Goal: Check status: Check status

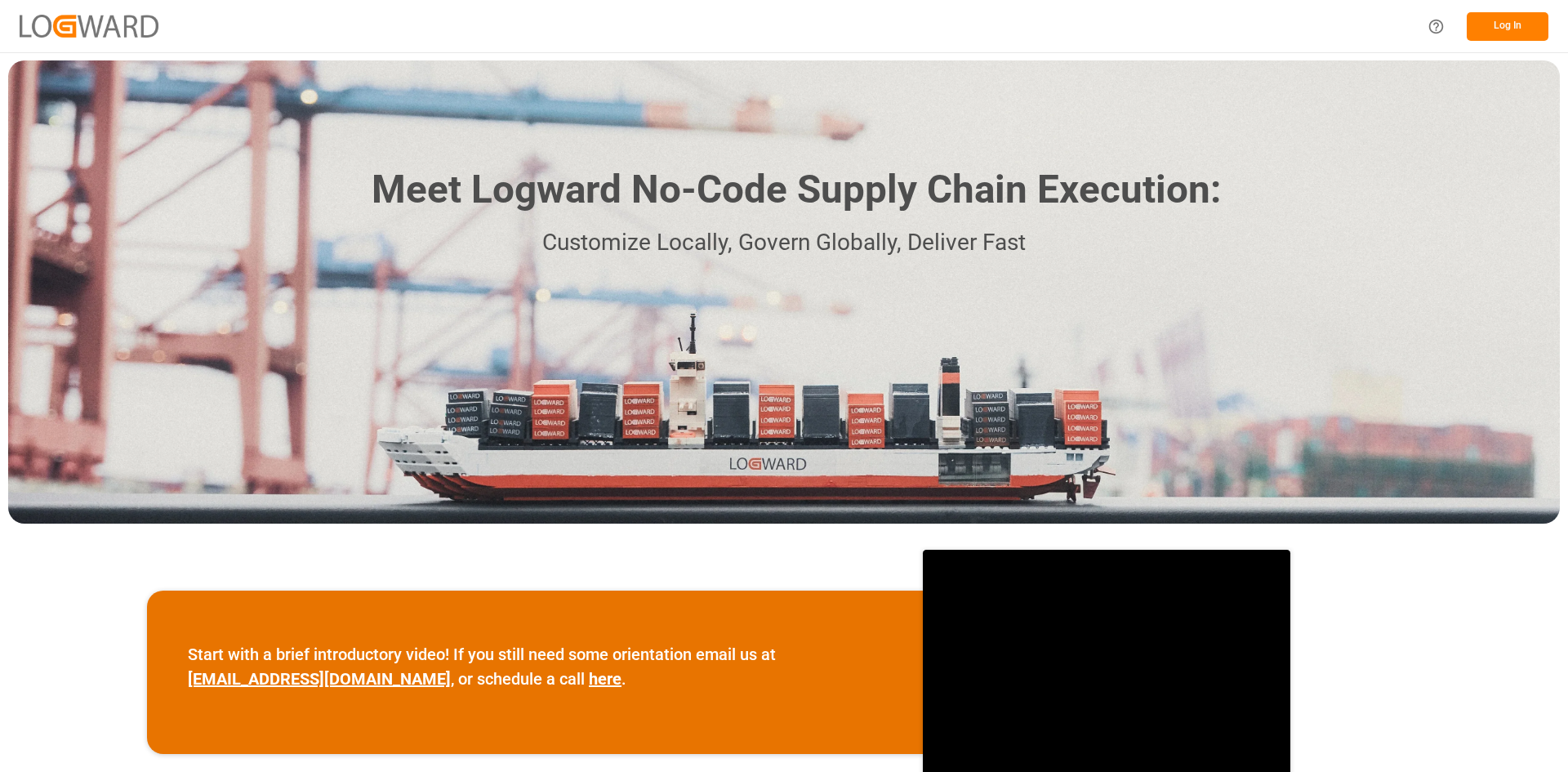
click at [1509, 15] on button "Log In" at bounding box center [1507, 26] width 81 height 29
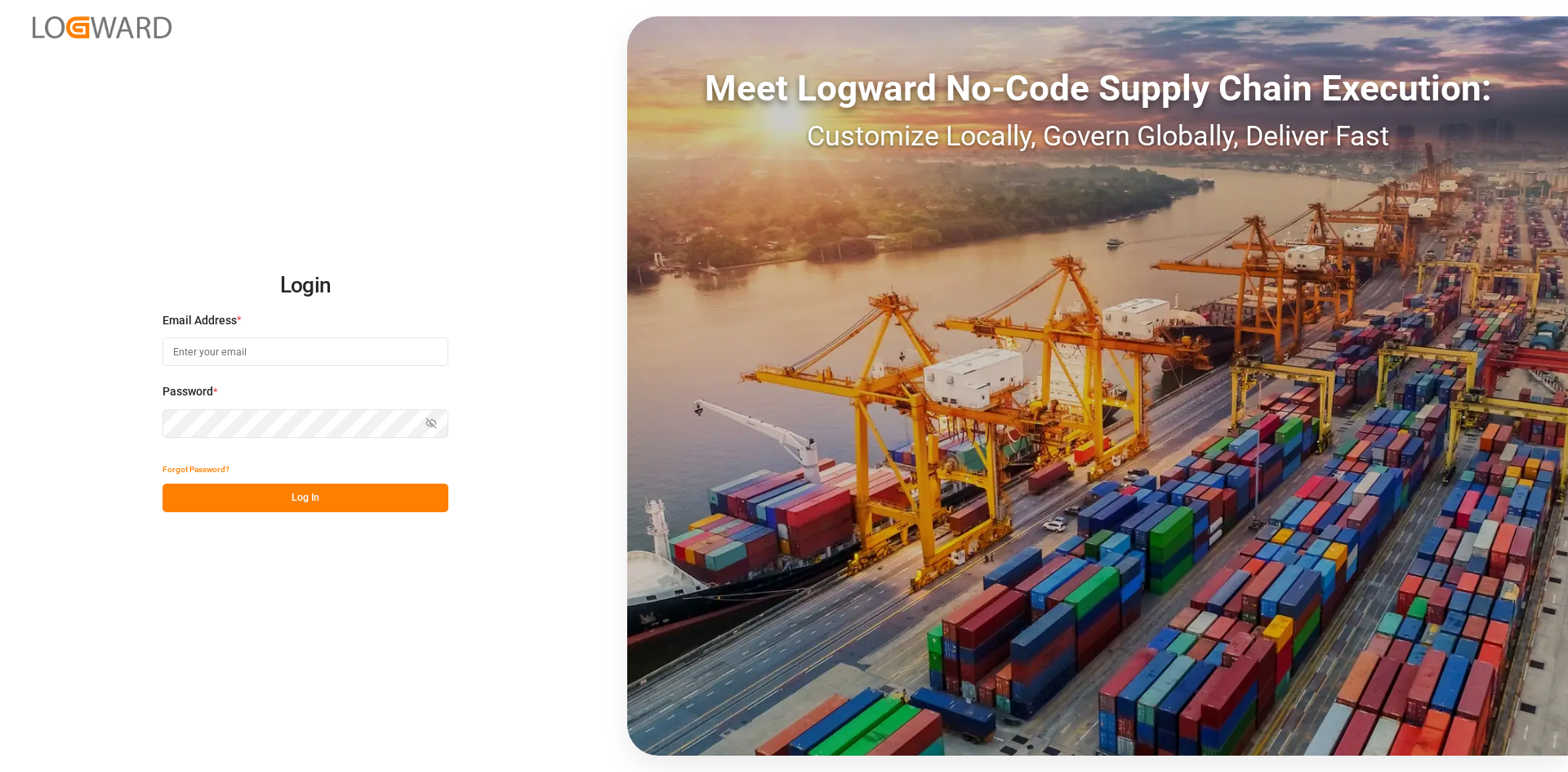
click at [211, 352] on input at bounding box center [305, 351] width 286 height 29
click at [239, 351] on input at bounding box center [305, 351] width 286 height 29
type input "kevin.feuser@shiftx.eu"
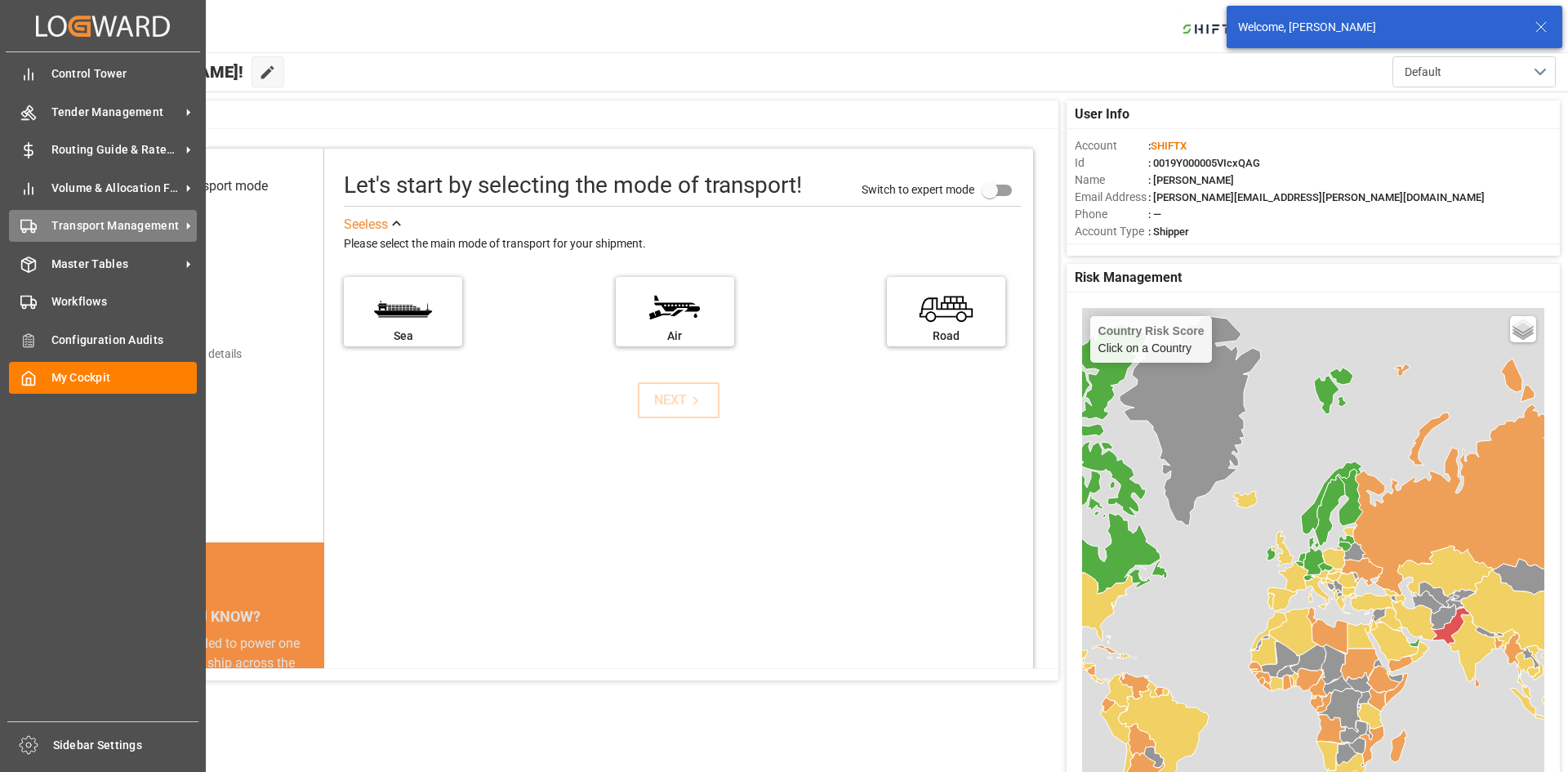
click at [98, 223] on span "Transport Management" at bounding box center [116, 226] width 129 height 17
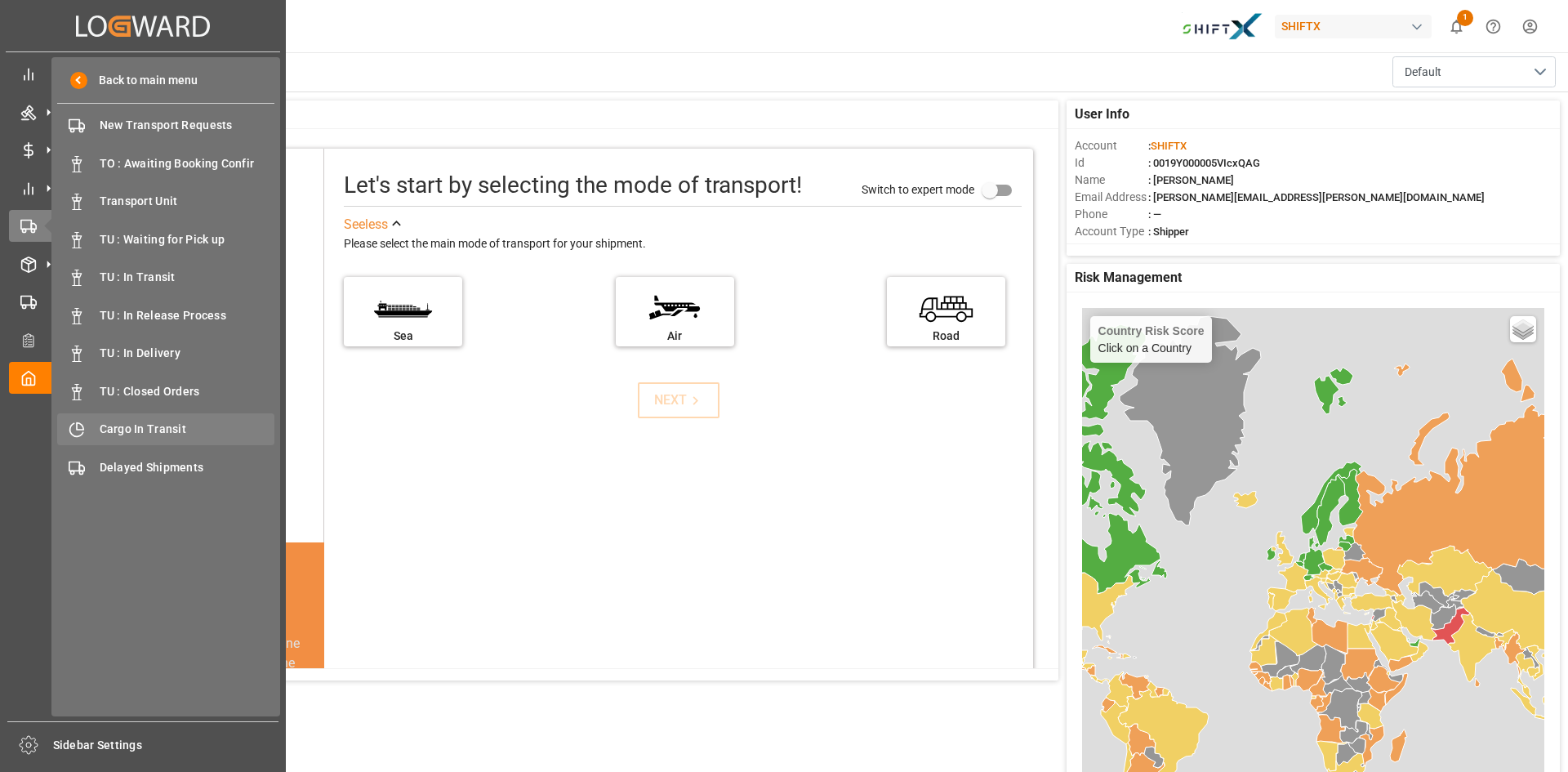
click at [144, 420] on div "Cargo In Transit Cargo In Transit" at bounding box center [166, 429] width 217 height 32
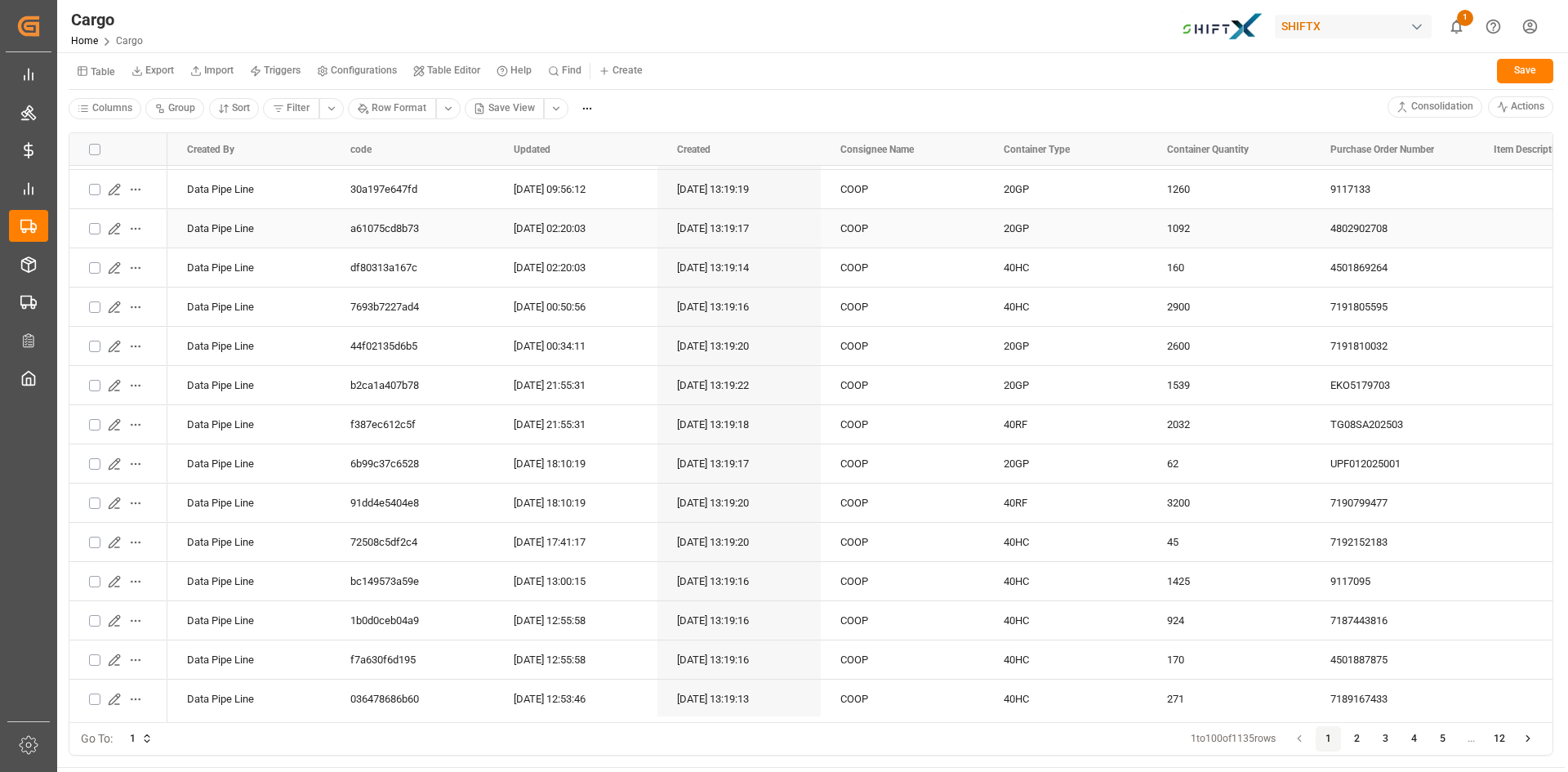
scroll to position [1062, 0]
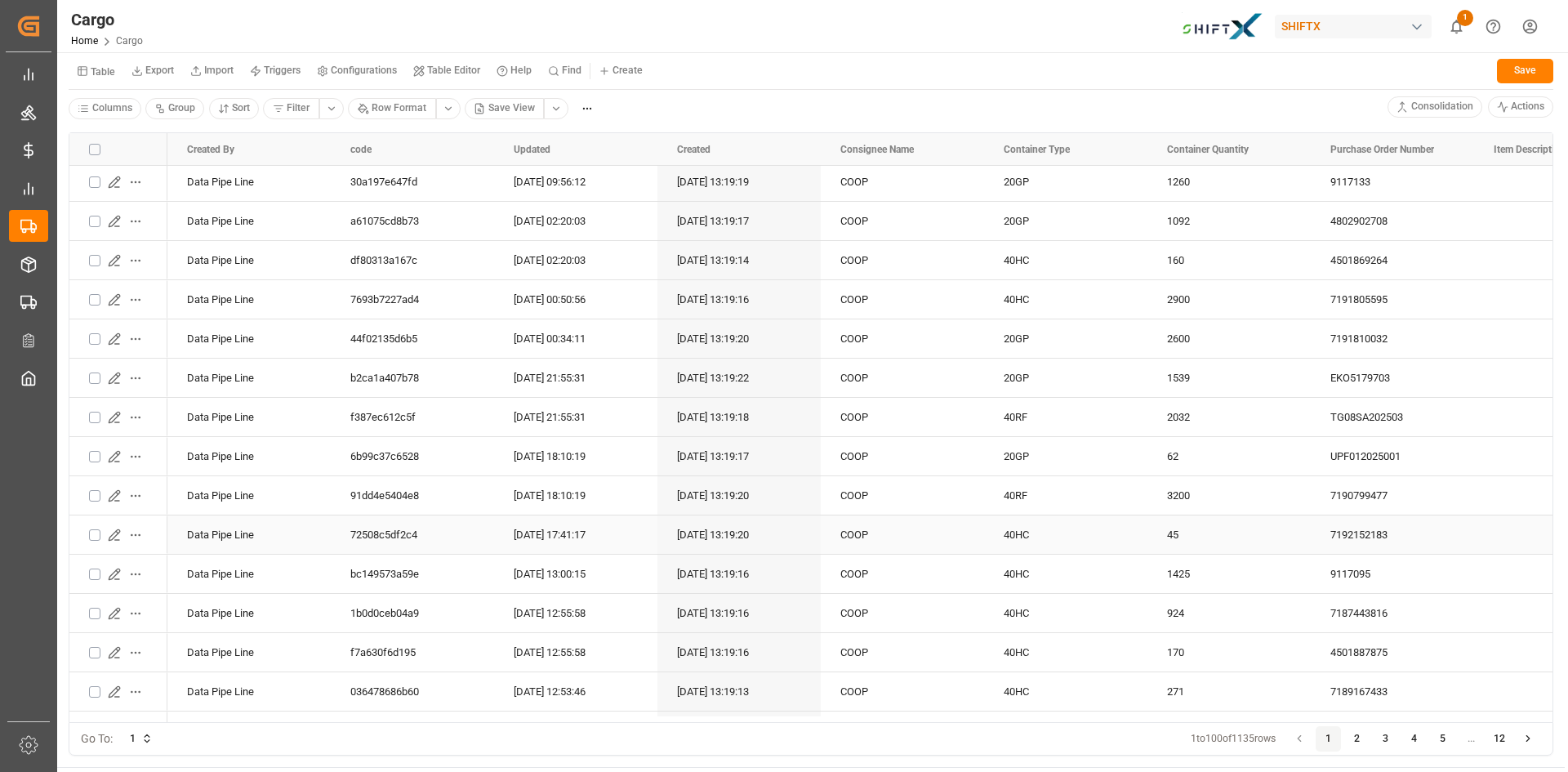
click at [117, 536] on icon "Press SPACE to select this row." at bounding box center [114, 535] width 13 height 13
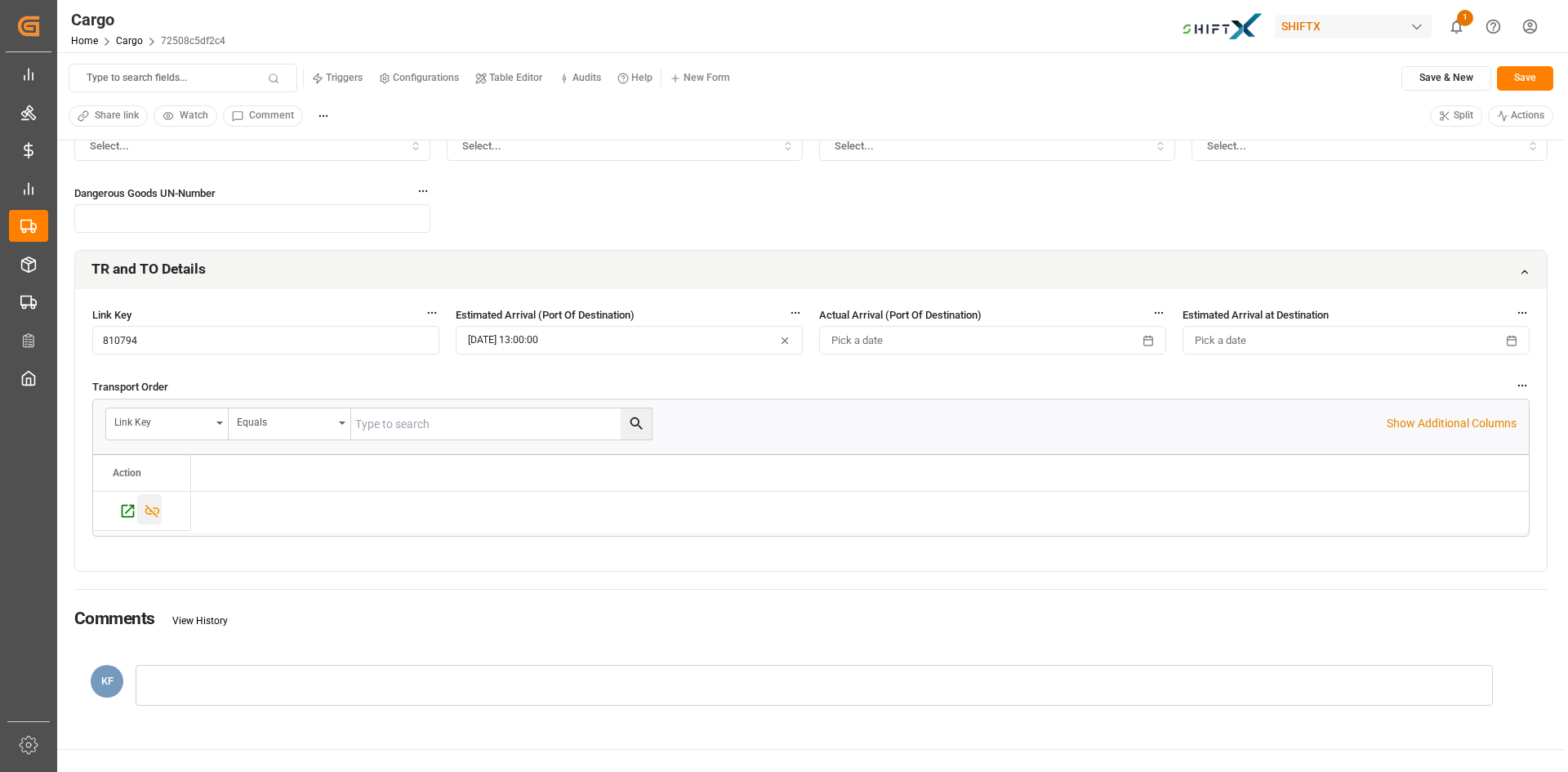
scroll to position [330, 0]
click at [129, 516] on icon "Press SPACE to select this row." at bounding box center [127, 512] width 17 height 17
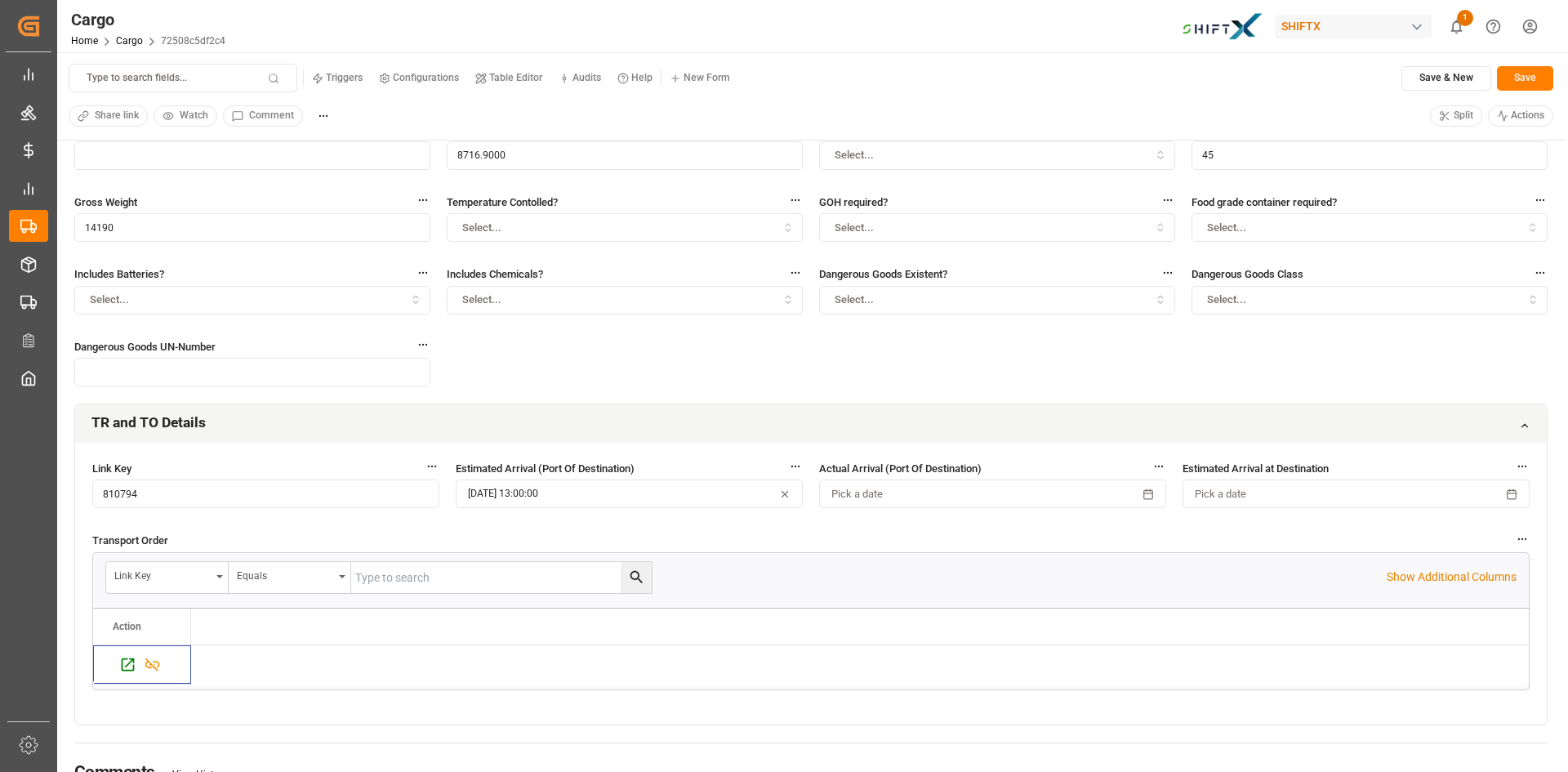
scroll to position [167, 0]
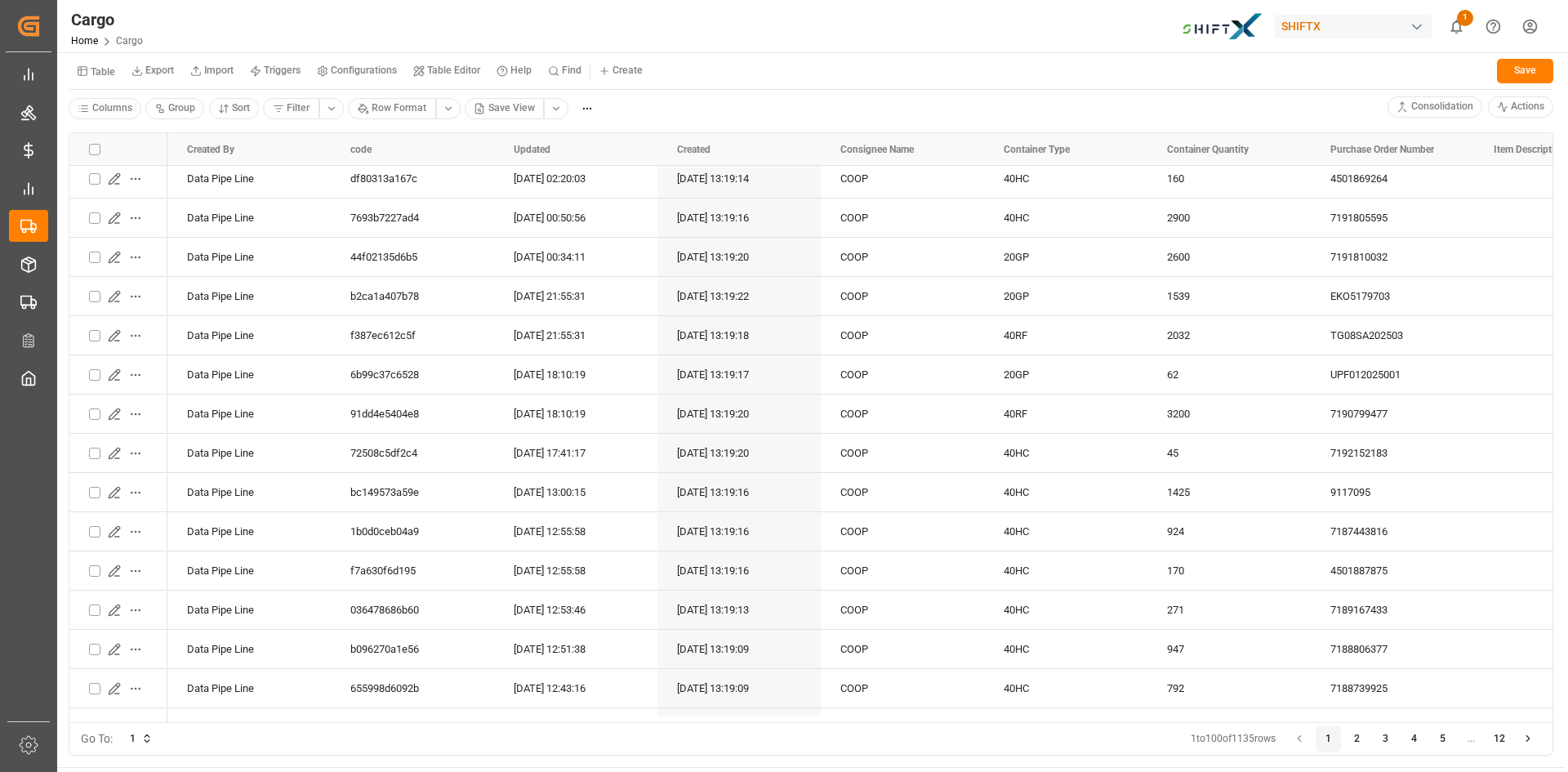
scroll to position [1225, 0]
click at [118, 482] on icon "Press SPACE to select this row." at bounding box center [114, 489] width 13 height 13
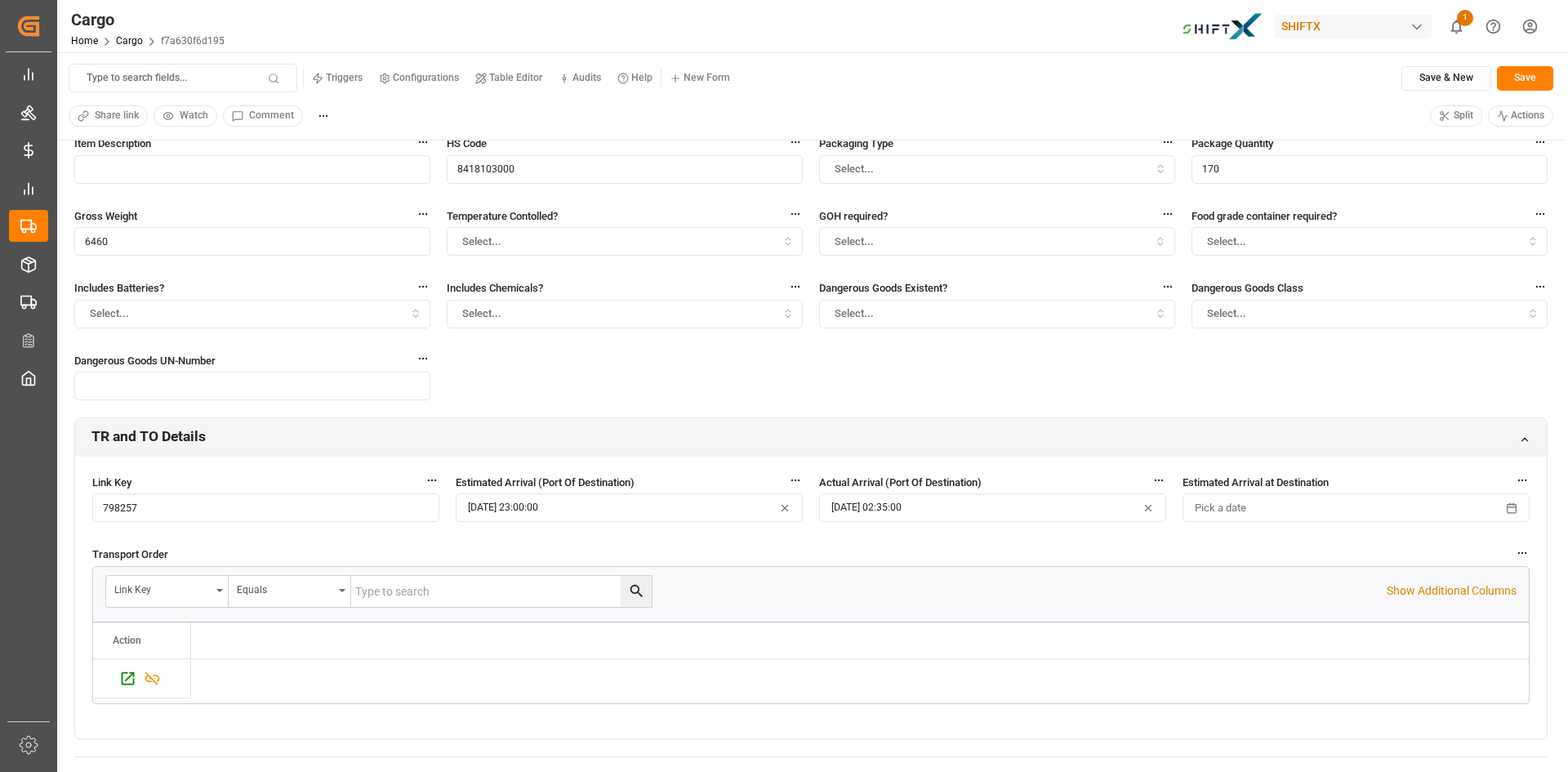
scroll to position [327, 0]
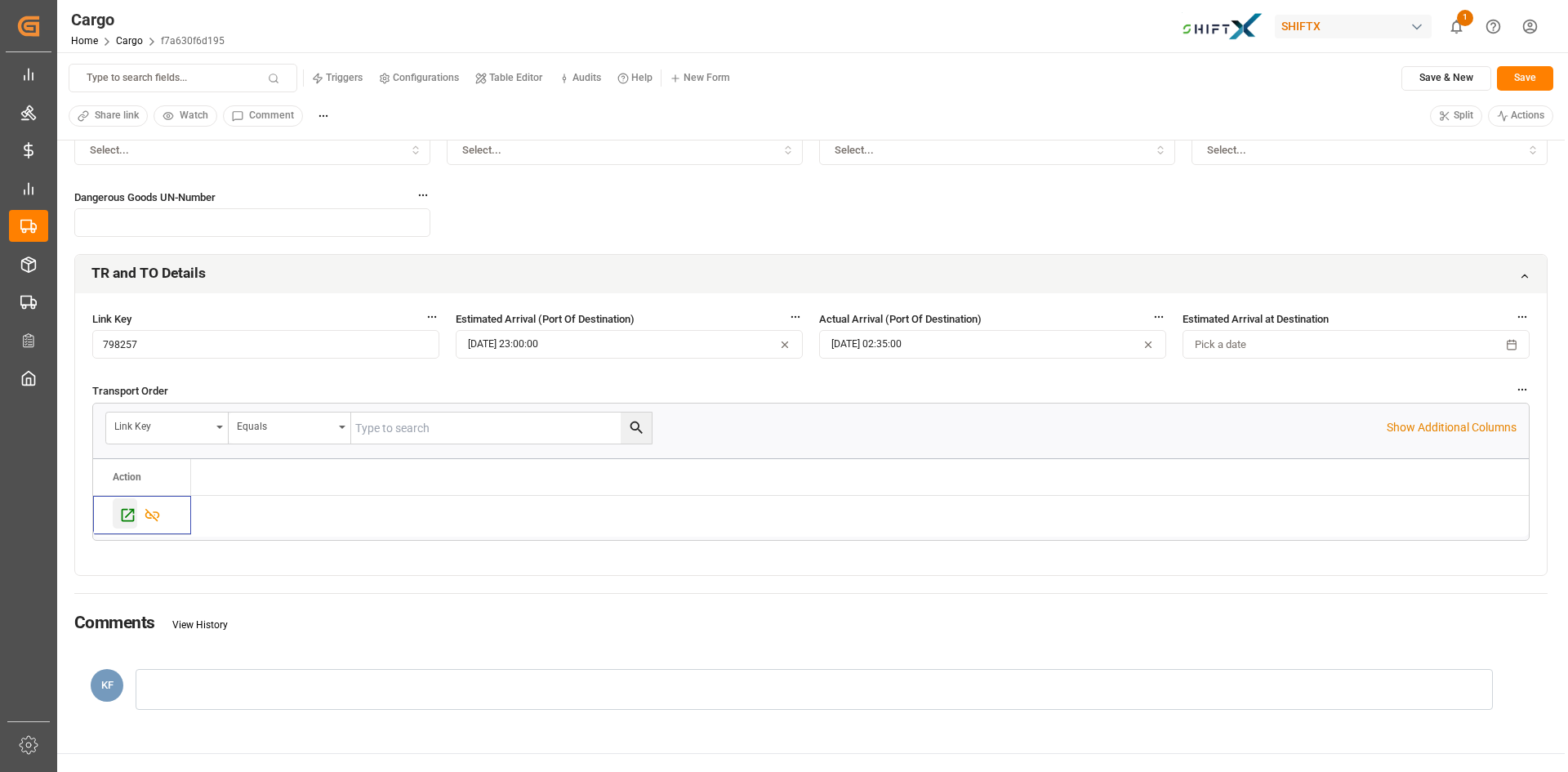
click at [129, 512] on icon "Press SPACE to select this row." at bounding box center [127, 515] width 17 height 17
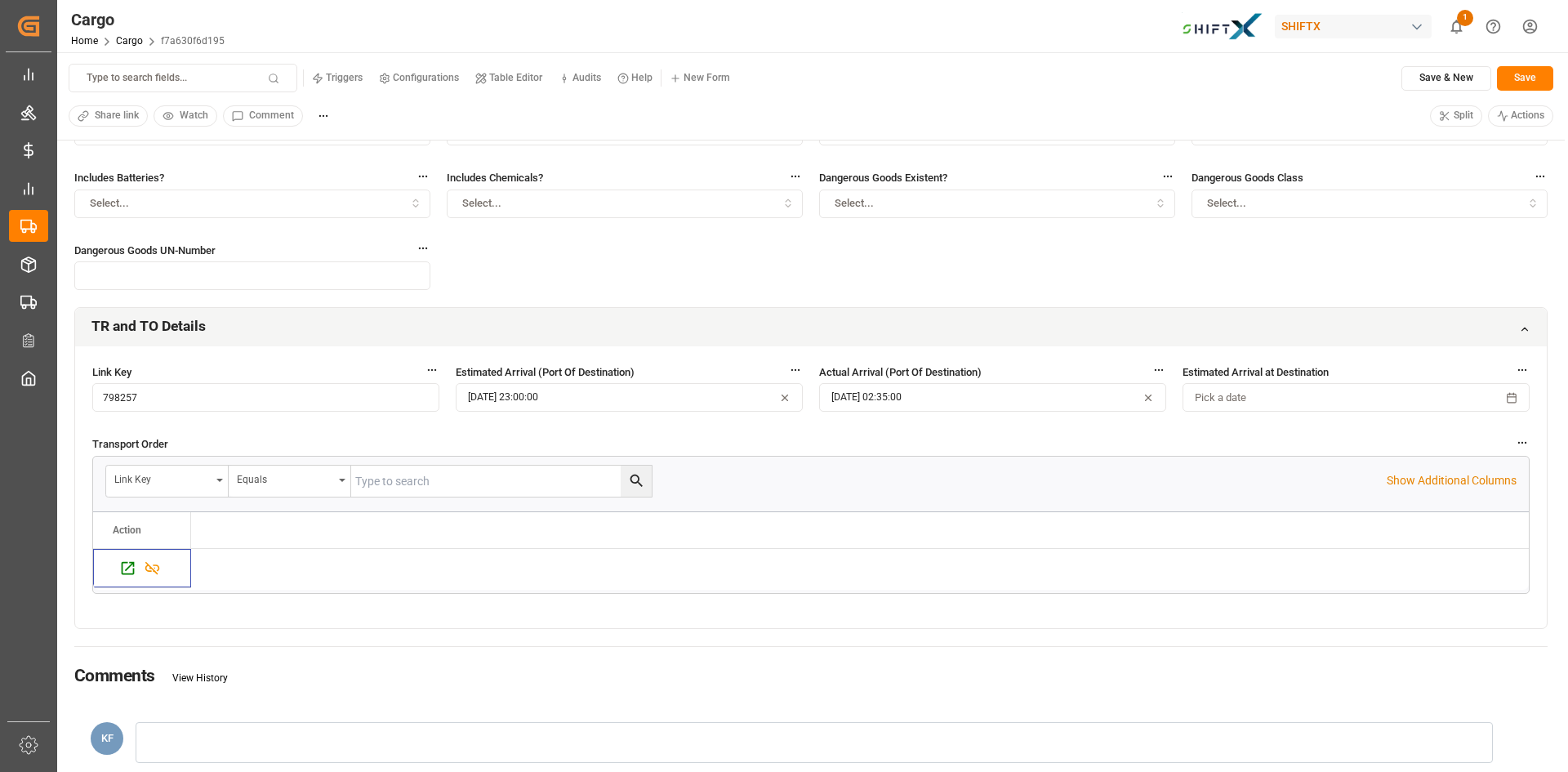
scroll to position [245, 0]
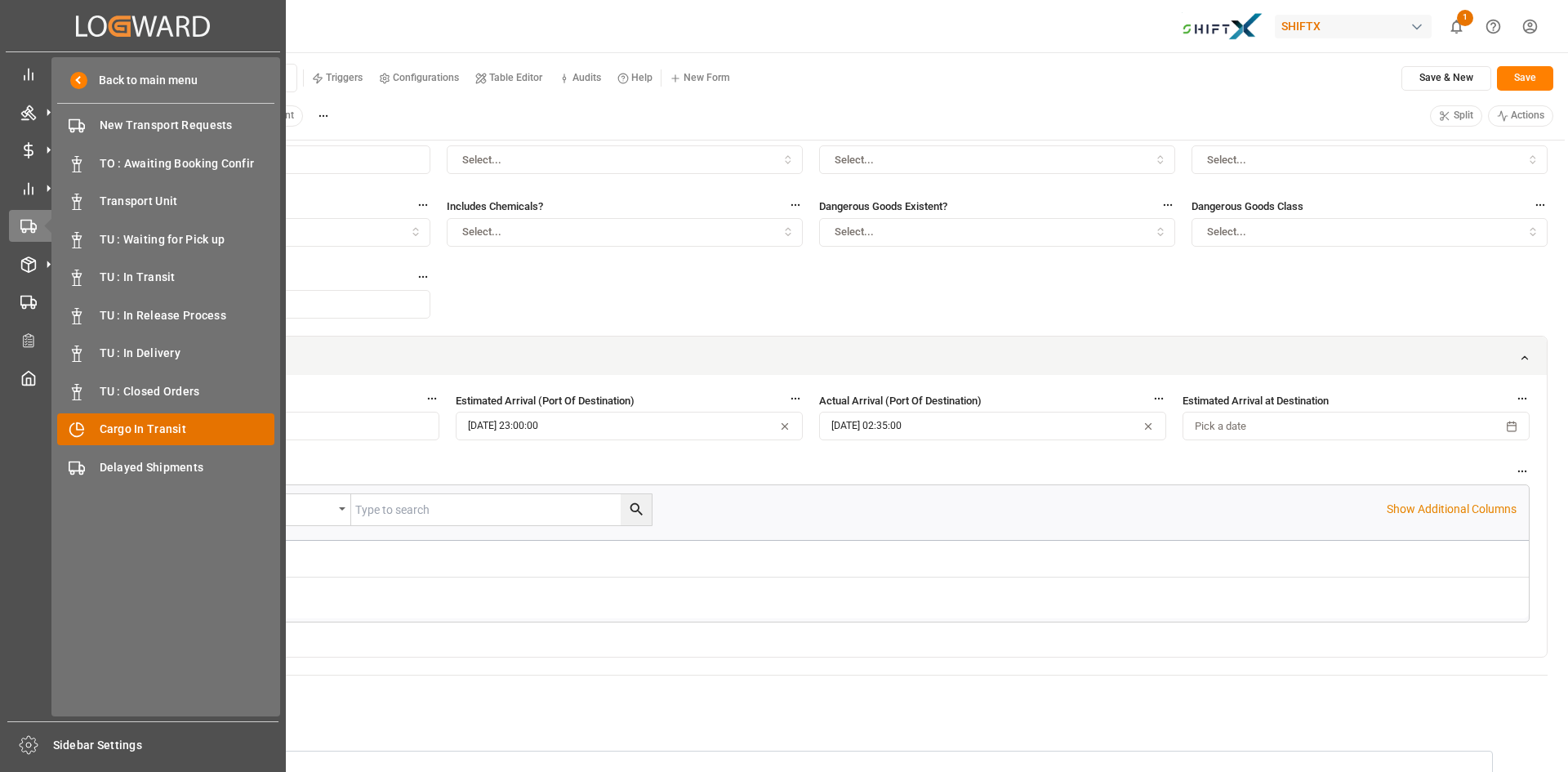
click at [125, 437] on span "Cargo In Transit" at bounding box center [186, 429] width 175 height 17
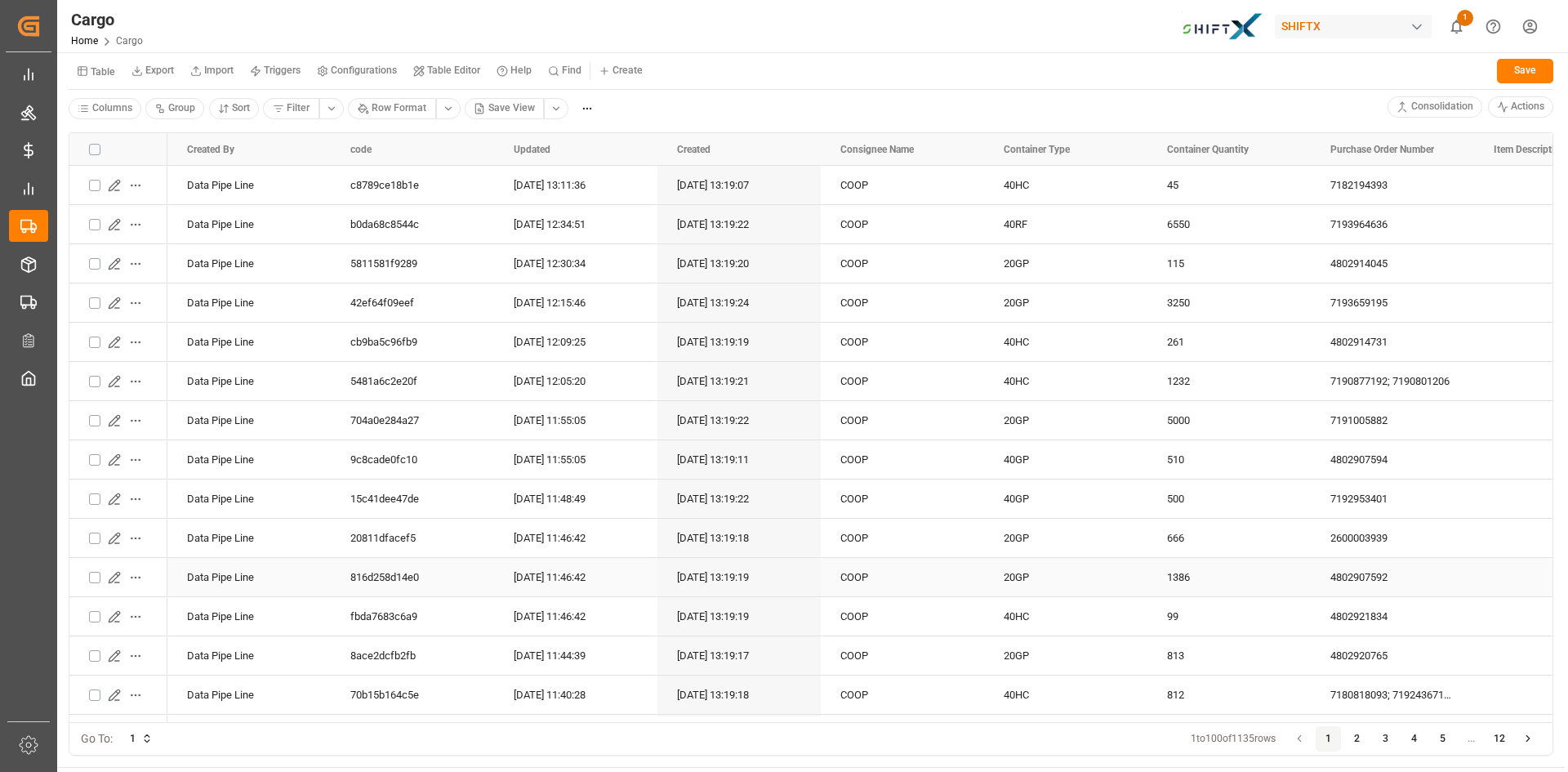
scroll to position [327, 0]
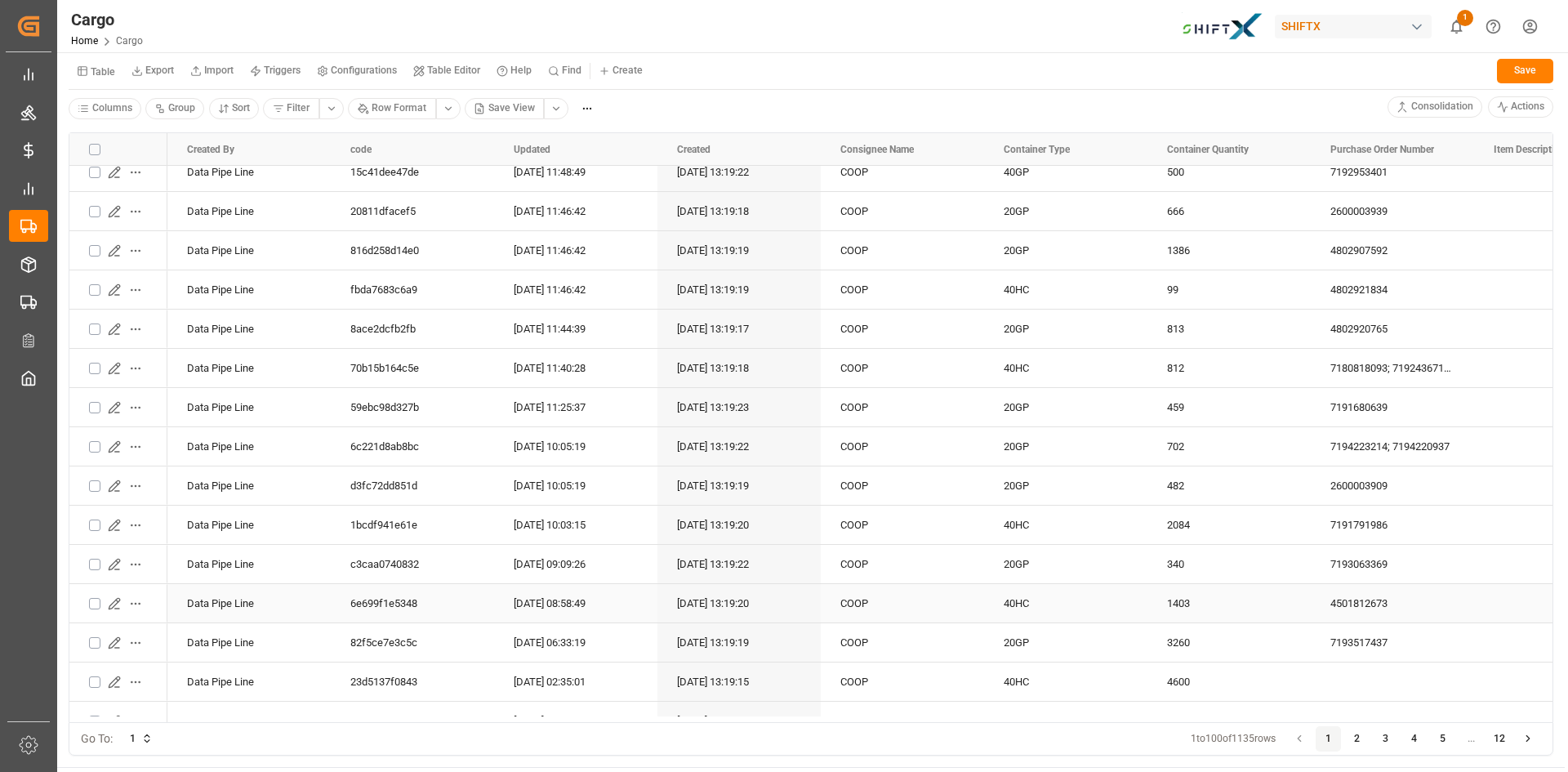
click at [113, 598] on icon "Press SPACE to select this row." at bounding box center [114, 603] width 13 height 13
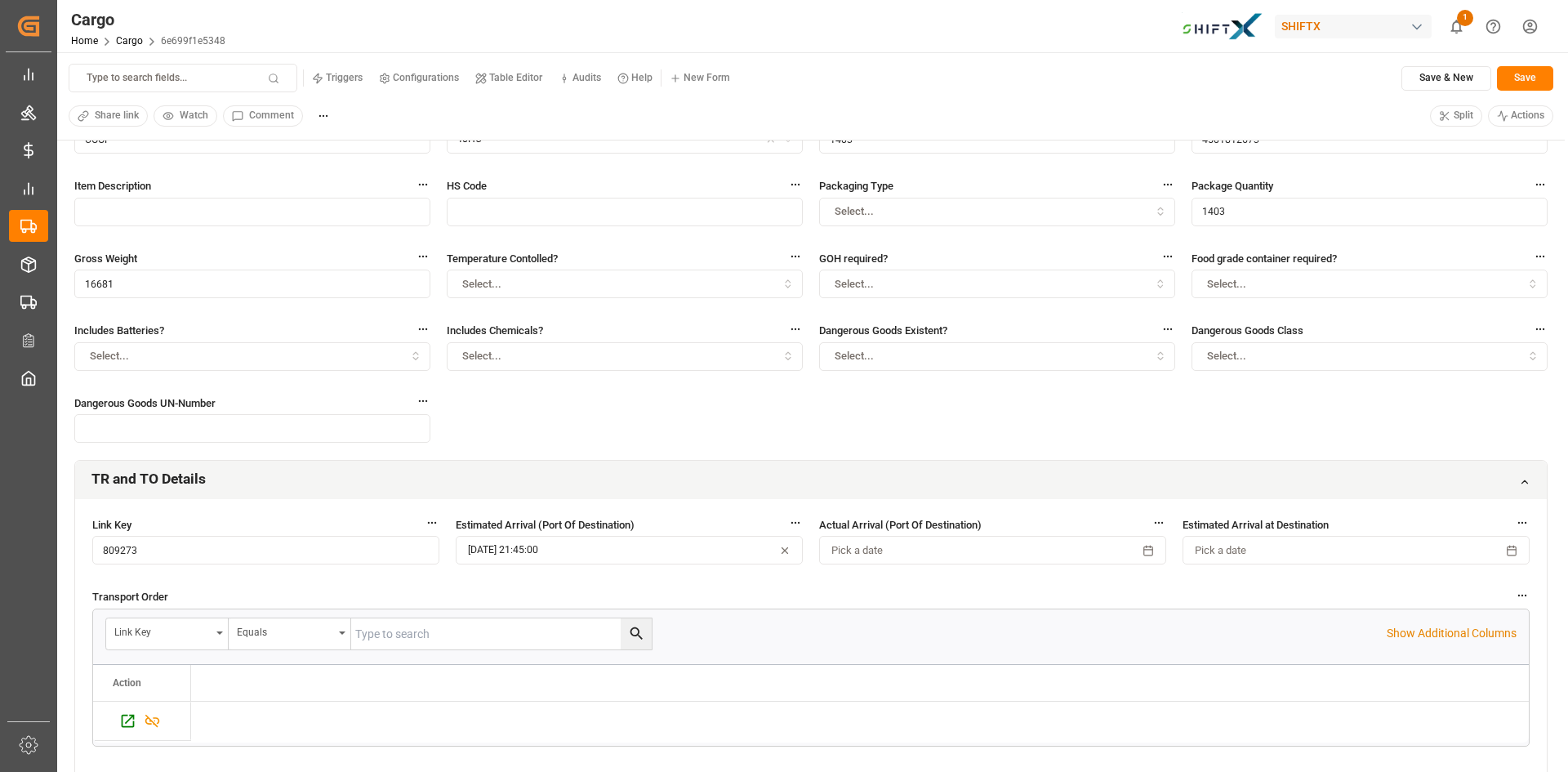
scroll to position [327, 0]
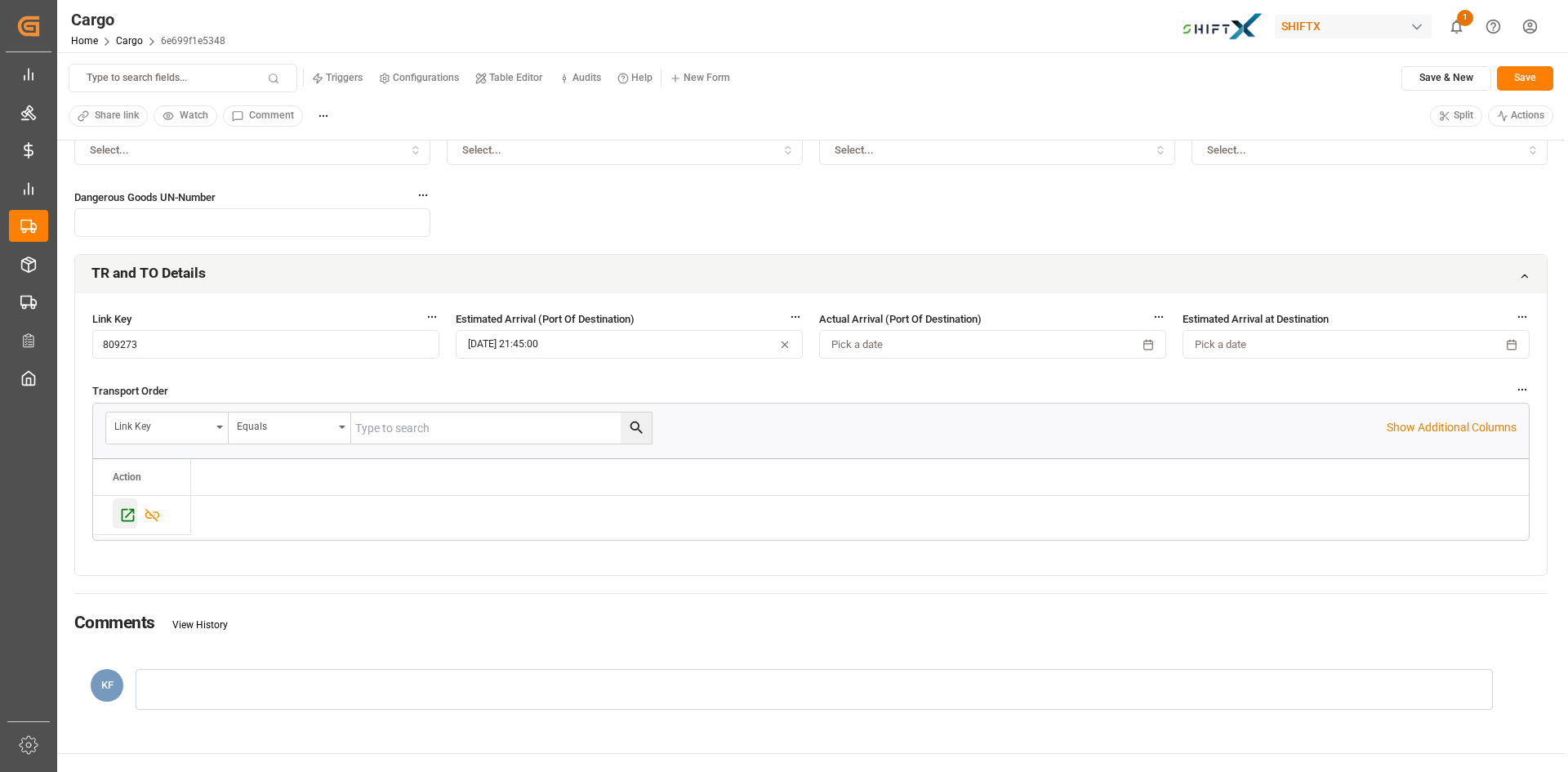
click at [127, 512] on icon "Press SPACE to select this row." at bounding box center [127, 515] width 17 height 17
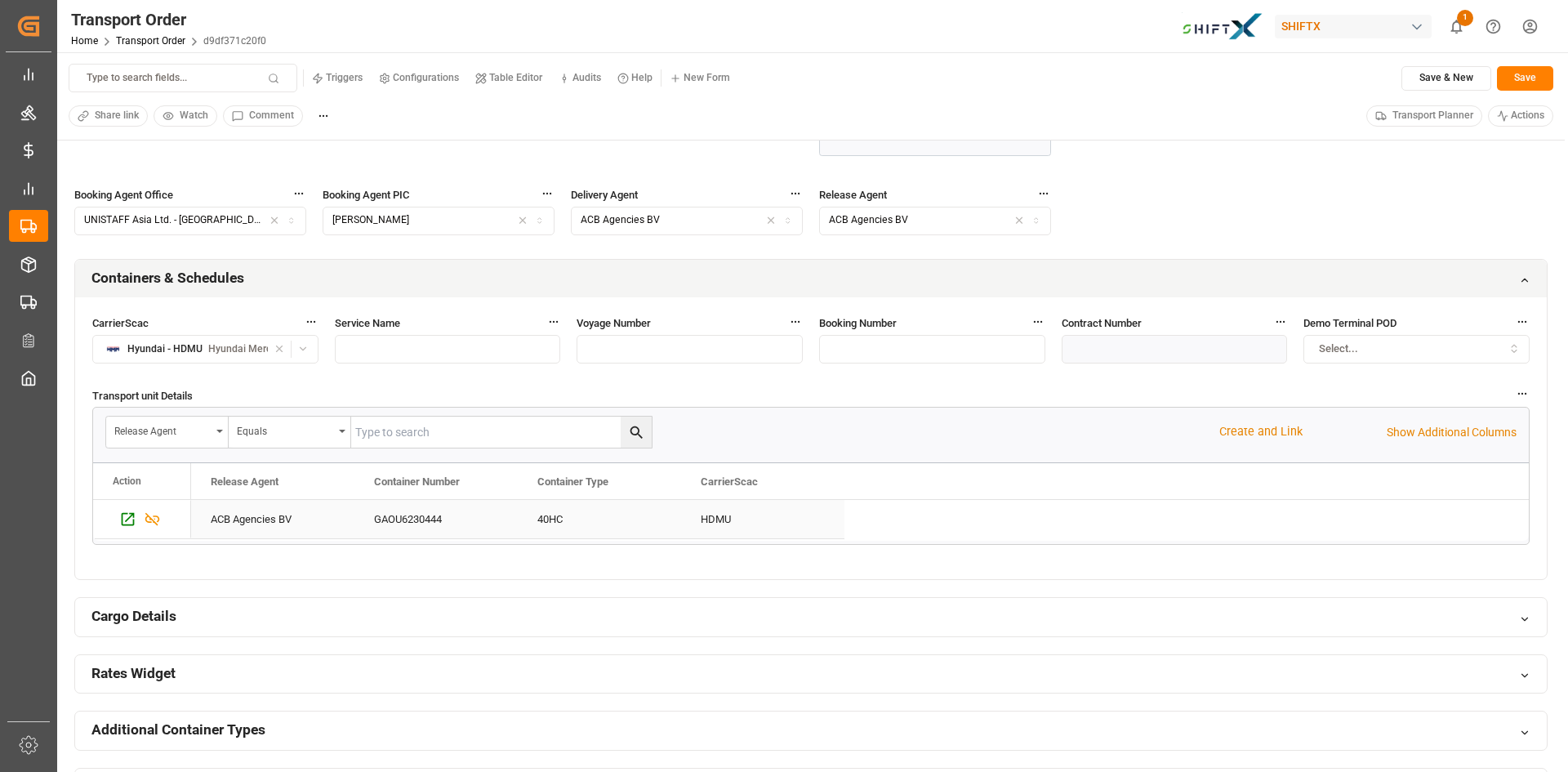
scroll to position [735, 0]
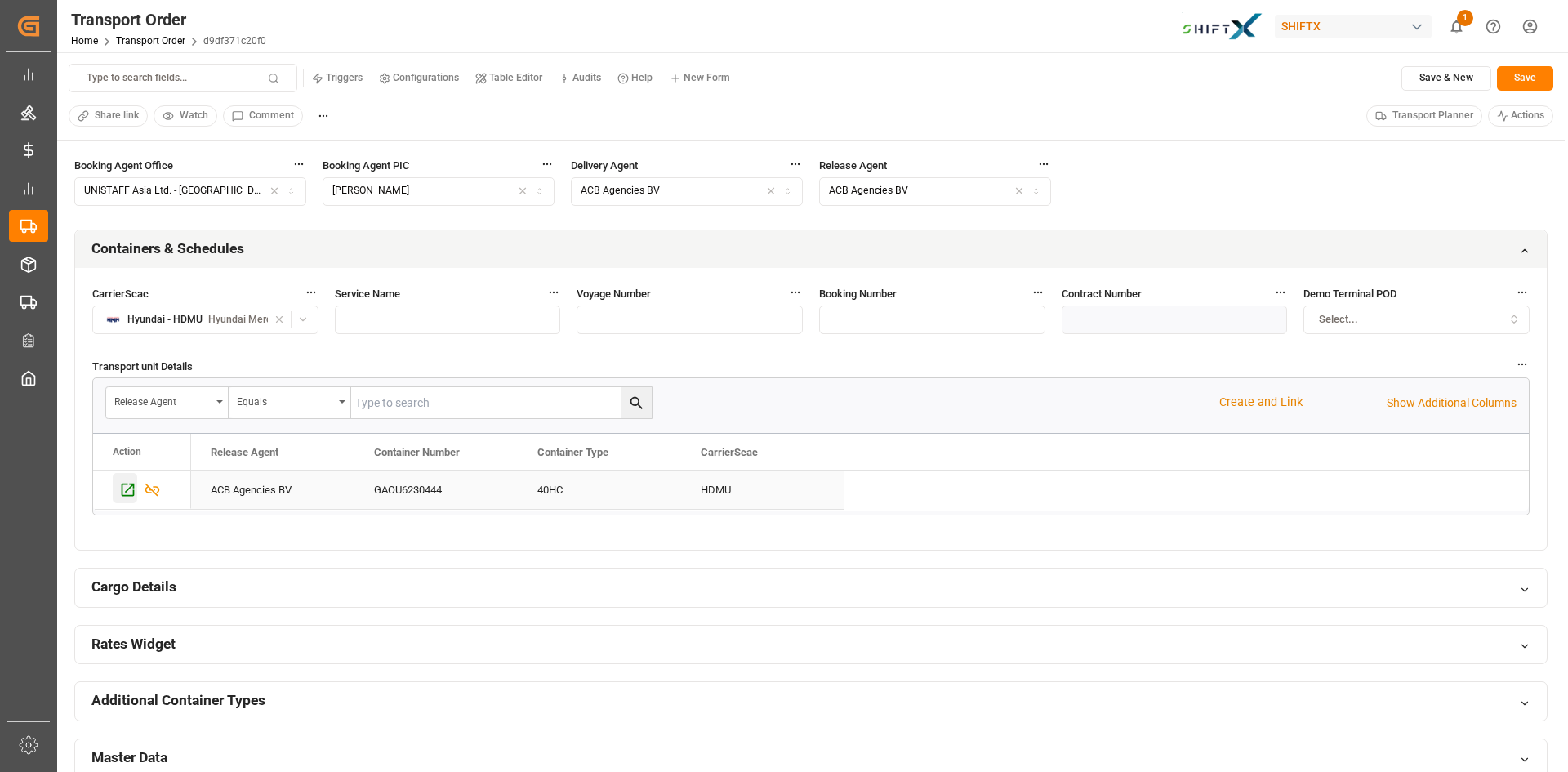
click at [120, 491] on icon "Press SPACE to select this row." at bounding box center [127, 490] width 17 height 17
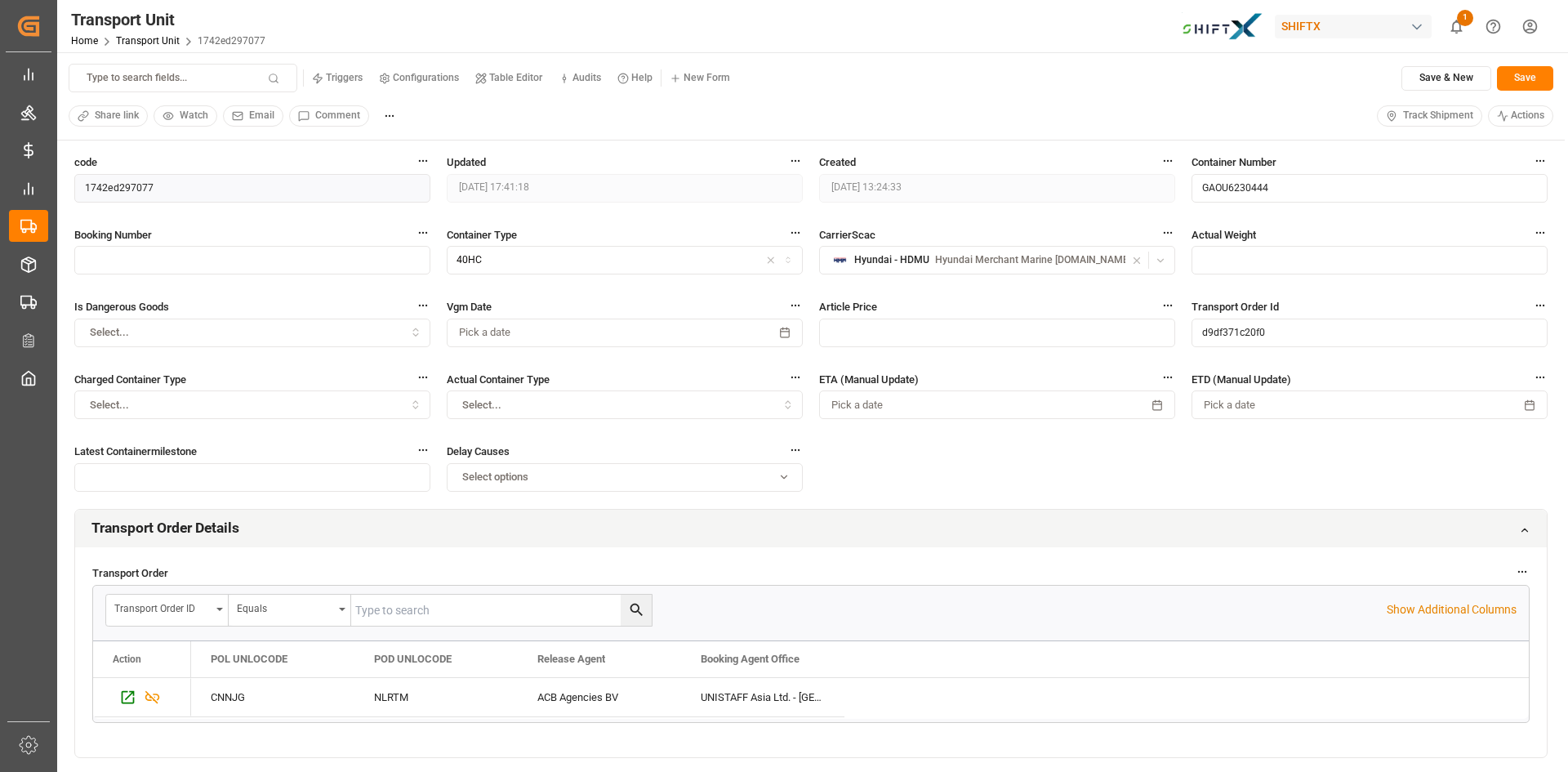
click at [1429, 115] on span "Track Shipment" at bounding box center [1438, 116] width 70 height 15
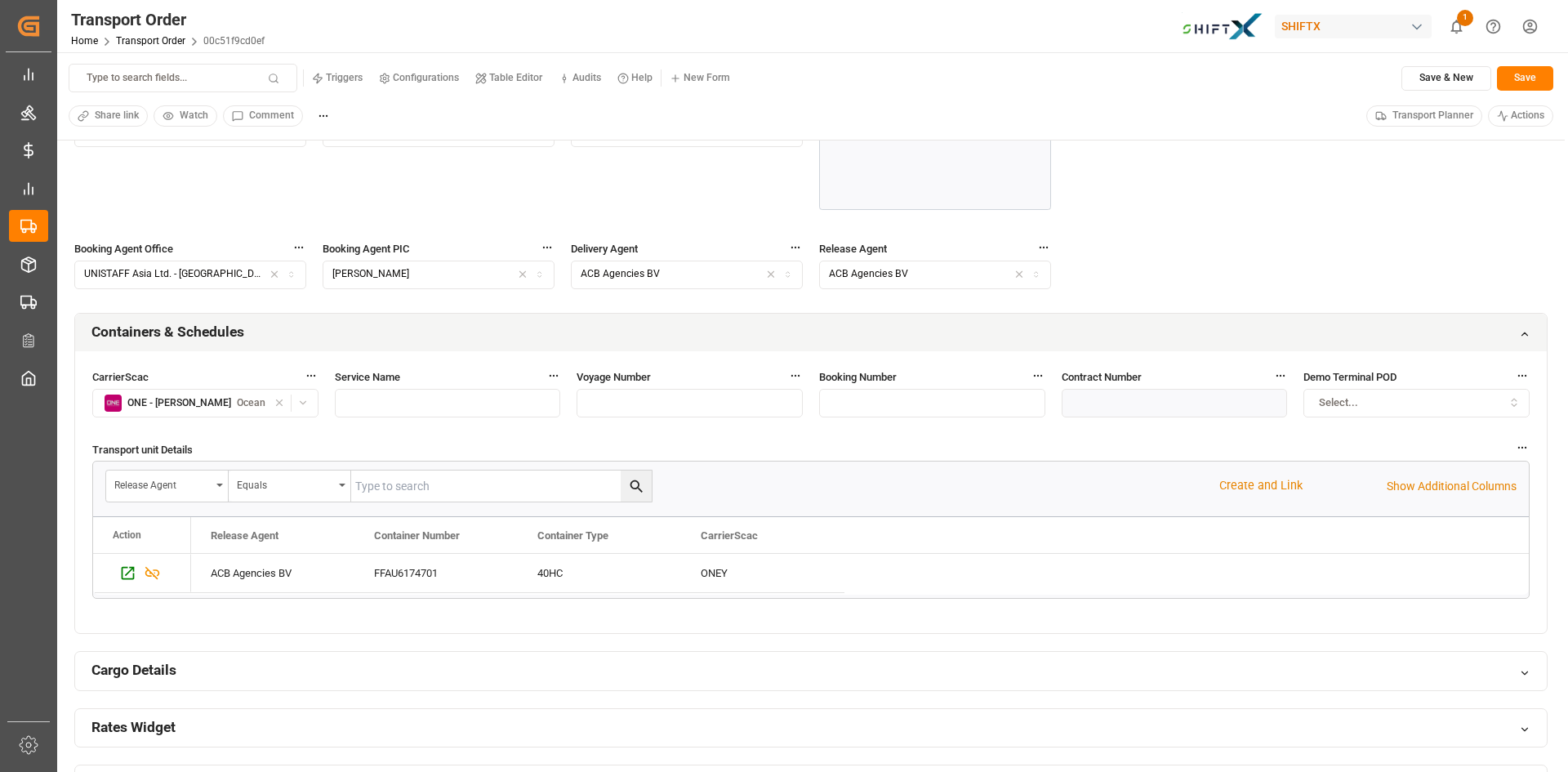
scroll to position [654, 0]
click at [130, 571] on icon "Press SPACE to select this row." at bounding box center [127, 572] width 17 height 17
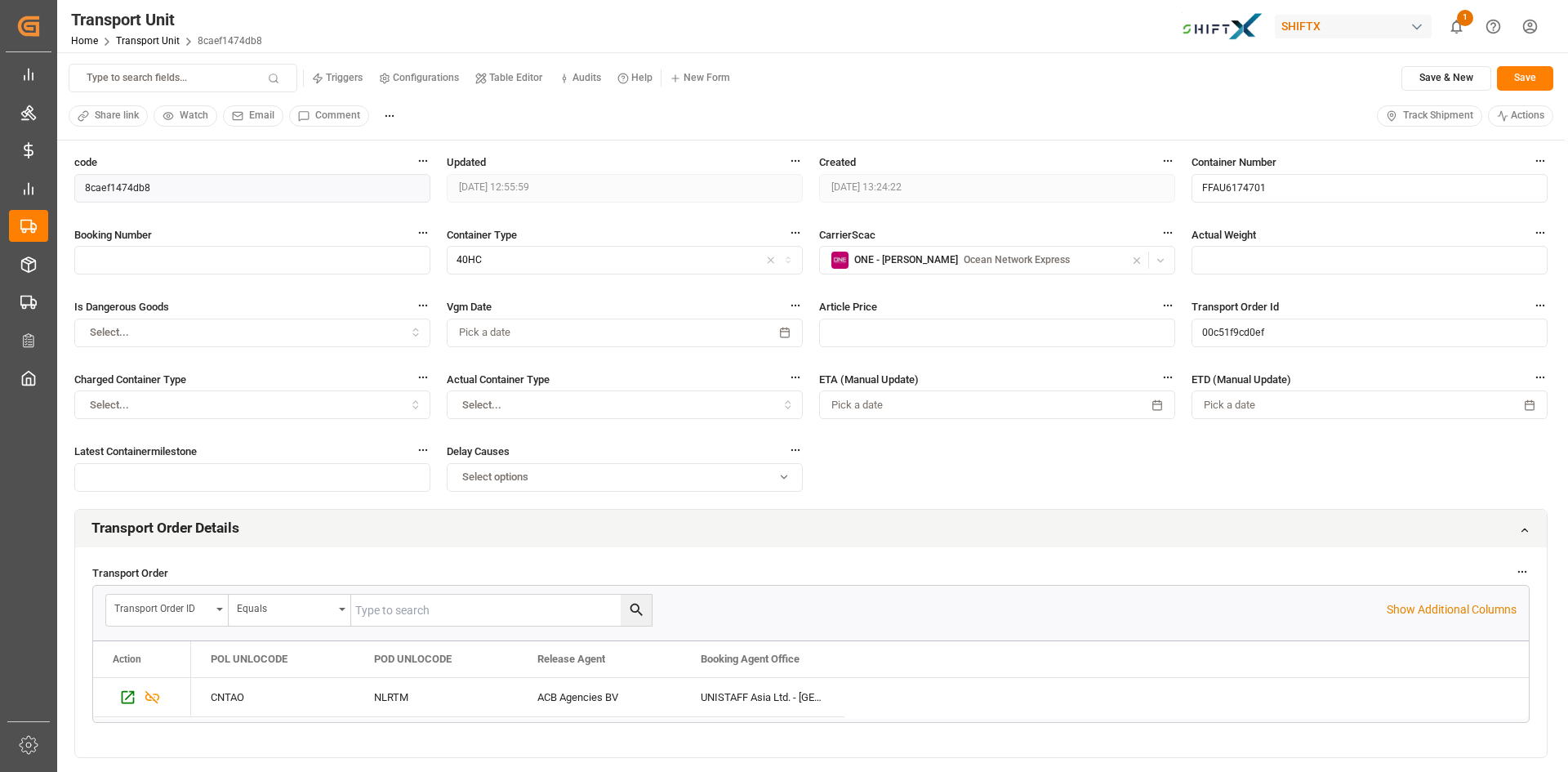
click at [1418, 122] on span "Track Shipment" at bounding box center [1438, 116] width 70 height 15
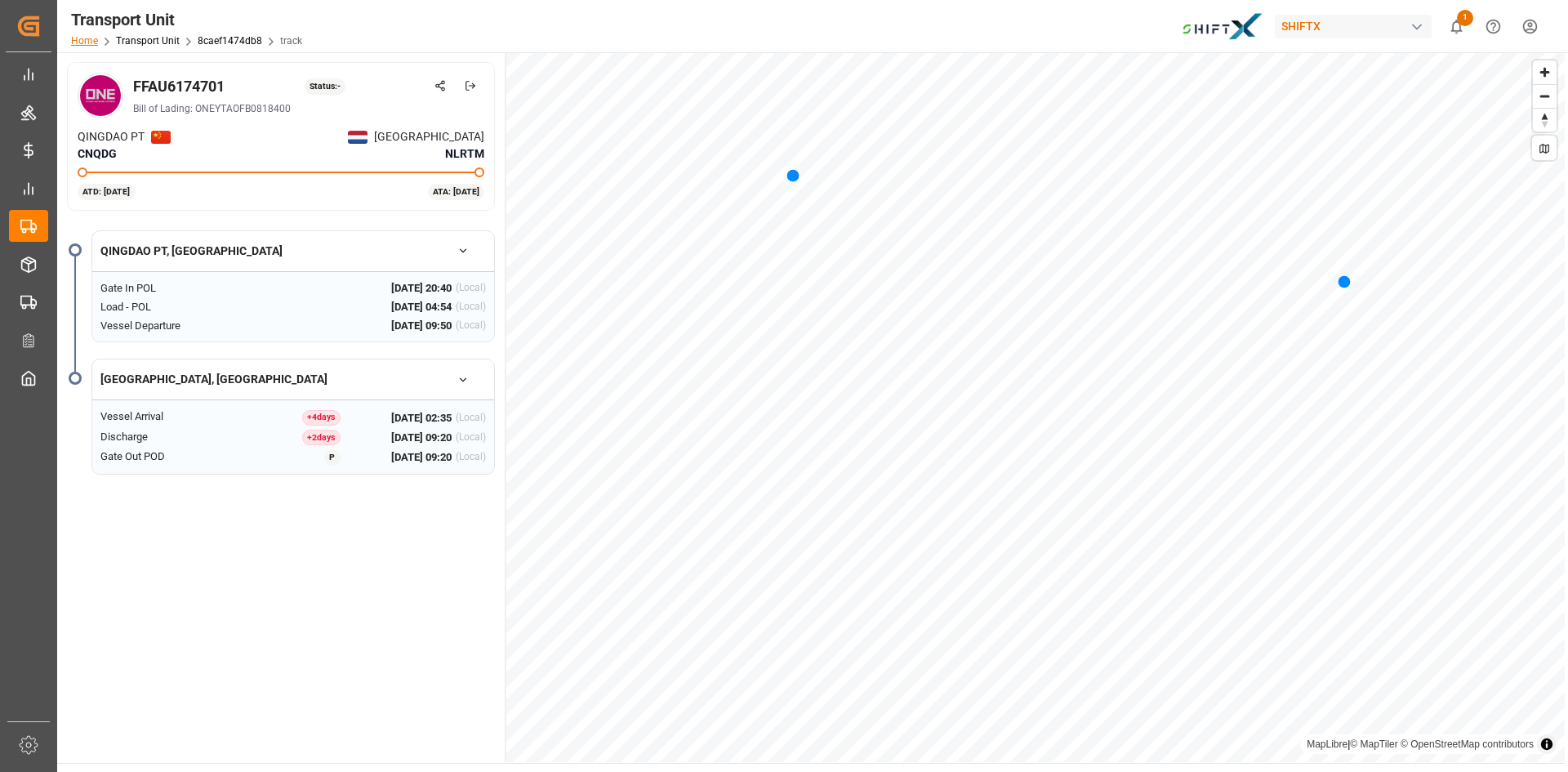
click at [85, 46] on link "Home" at bounding box center [84, 40] width 27 height 11
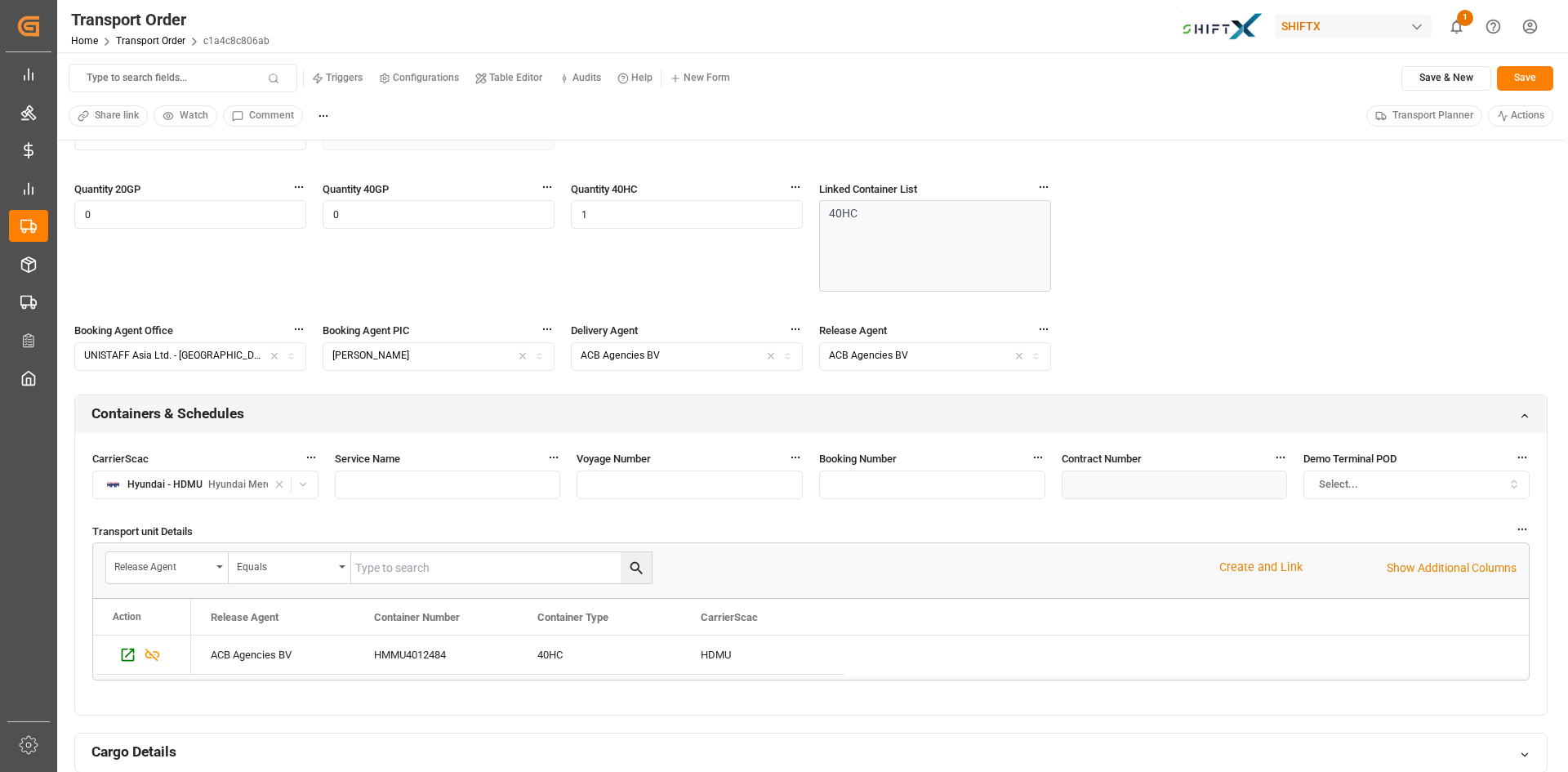
scroll to position [572, 0]
click at [129, 650] on icon "Press SPACE to select this row." at bounding box center [127, 653] width 17 height 17
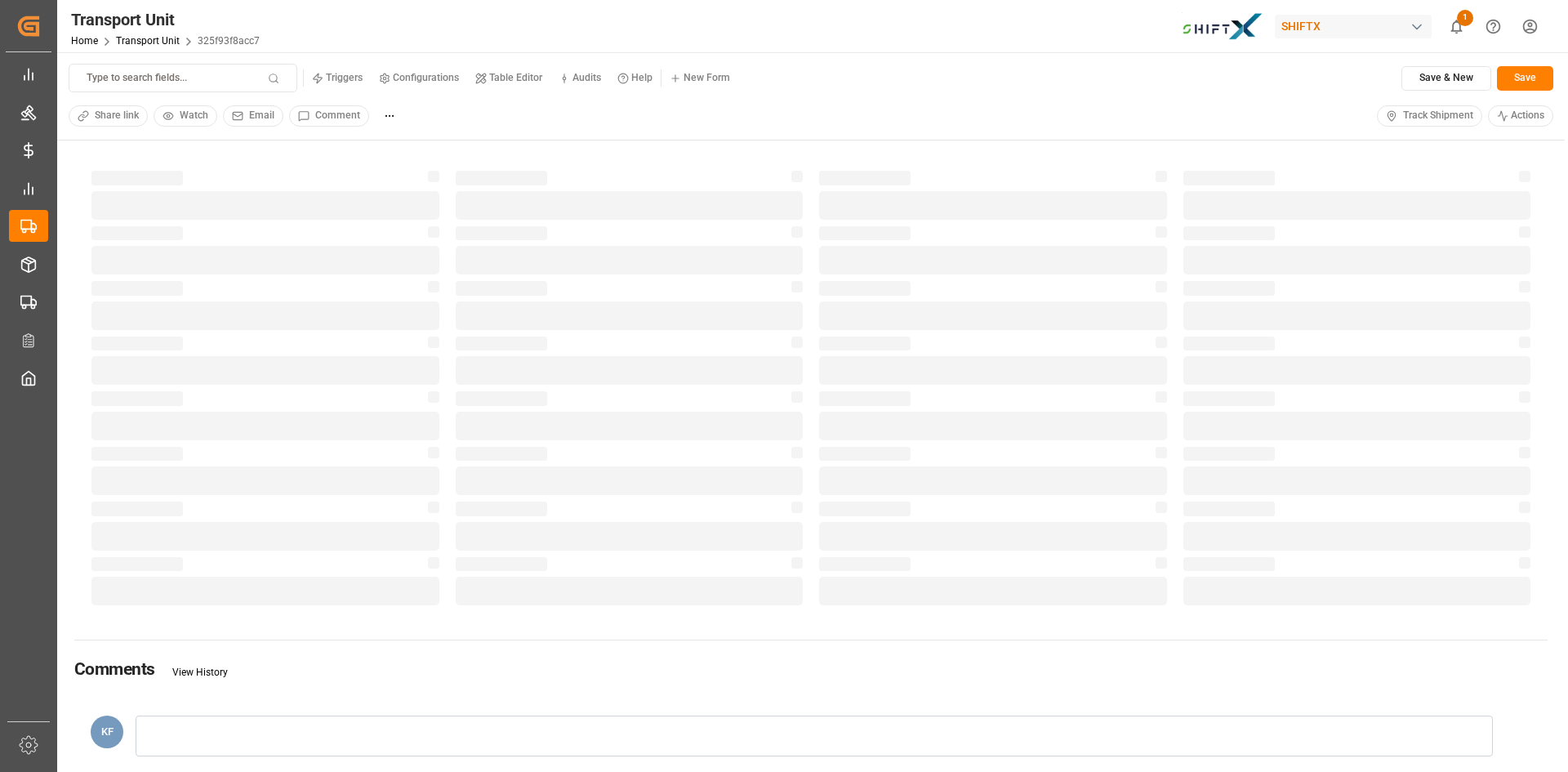
click at [1442, 109] on span "Track Shipment" at bounding box center [1438, 116] width 70 height 15
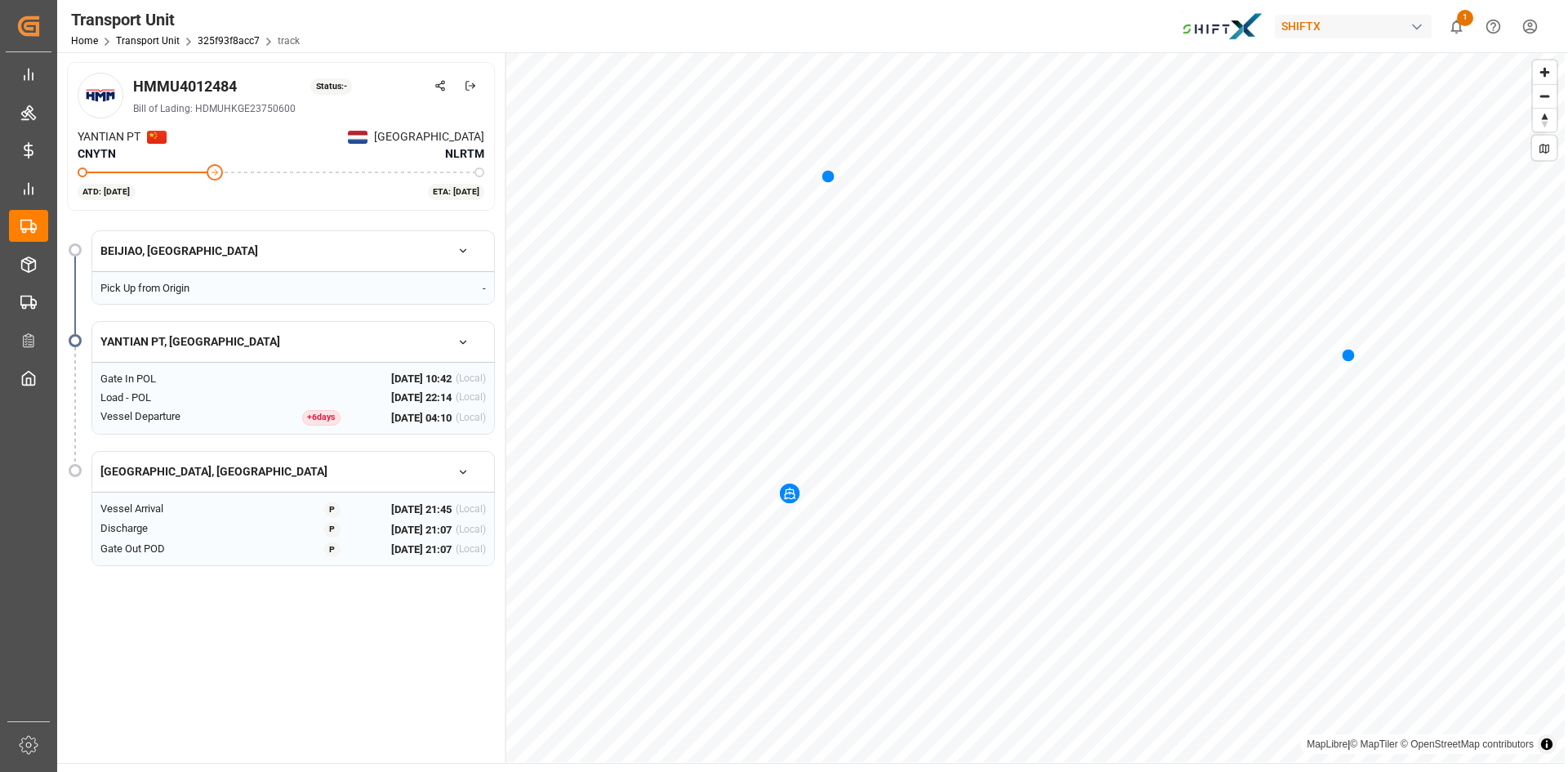
click at [466, 476] on icon "button" at bounding box center [463, 472] width 11 height 11
click at [471, 470] on button "button" at bounding box center [463, 471] width 46 height 29
click at [467, 251] on icon "button" at bounding box center [463, 251] width 11 height 11
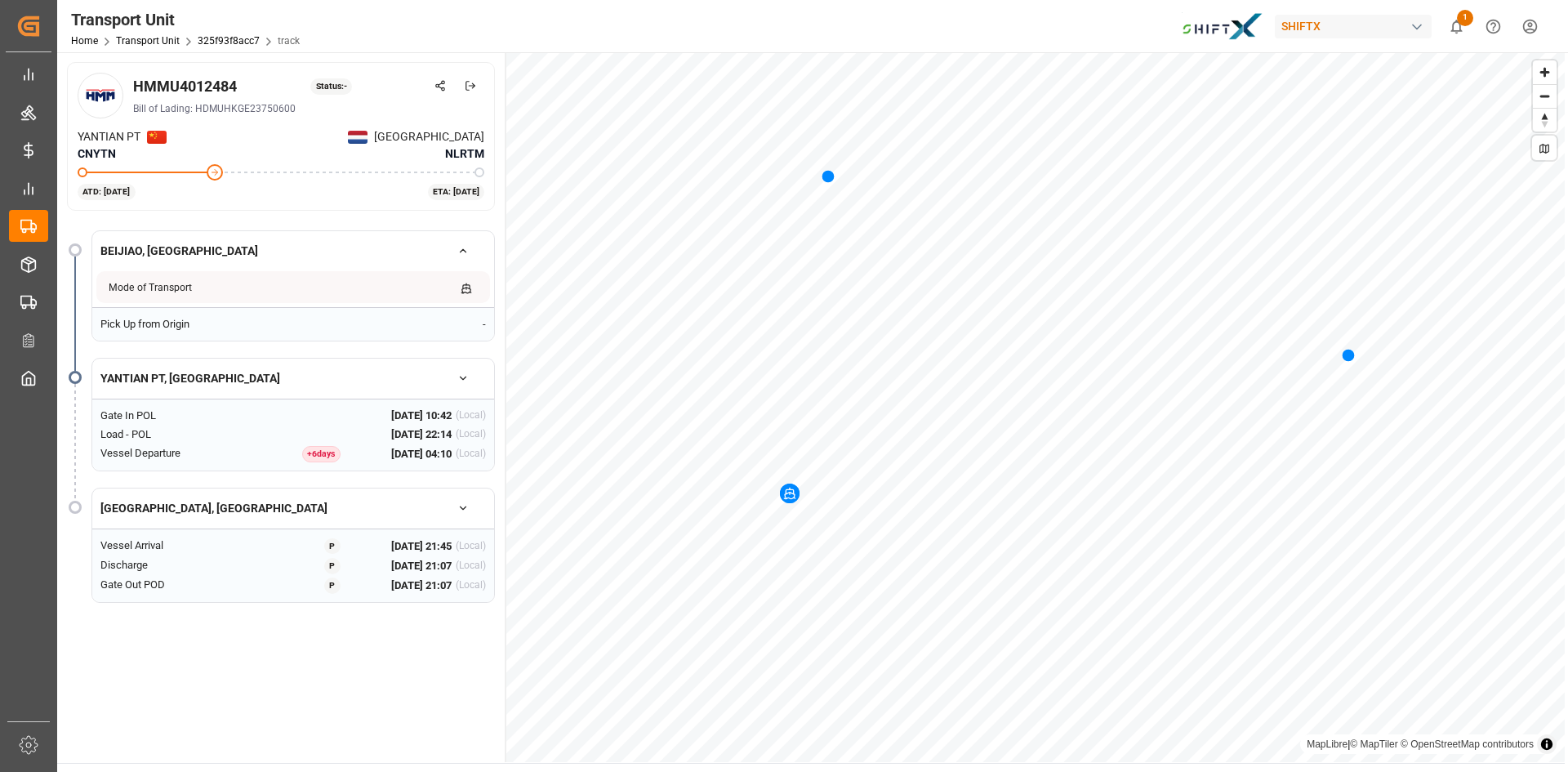
click at [467, 251] on icon "button" at bounding box center [463, 251] width 11 height 11
